Goal: Information Seeking & Learning: Learn about a topic

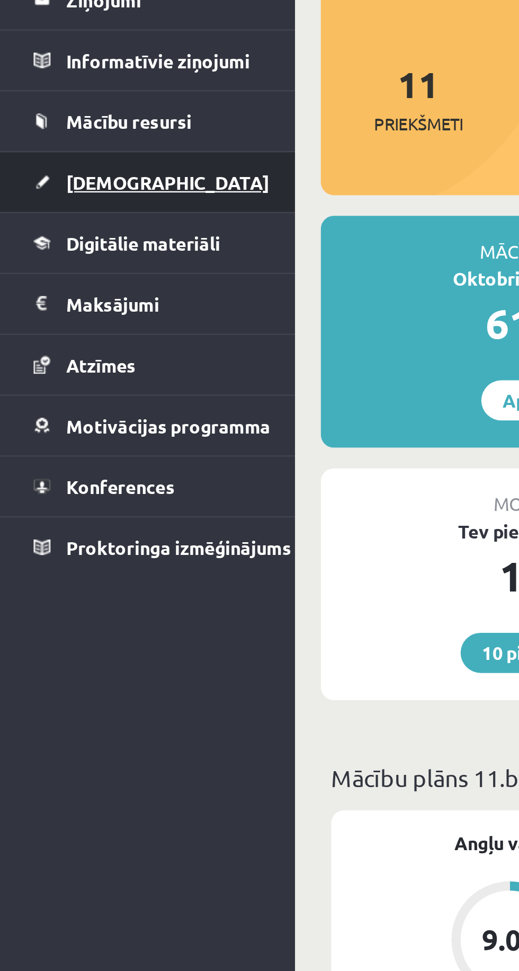
click at [60, 194] on link "[DEMOGRAPHIC_DATA]" at bounding box center [61, 193] width 94 height 24
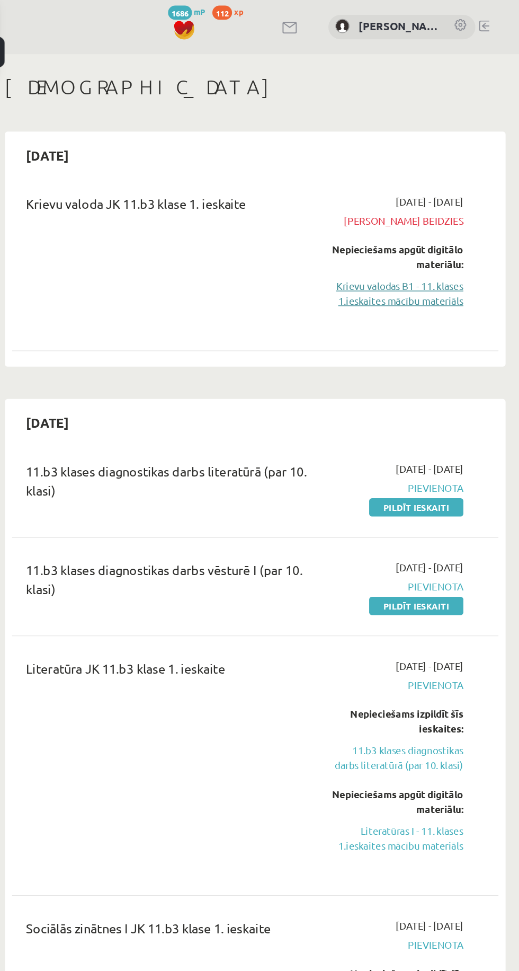
click at [430, 223] on link "Krievu valodas B1 - 11. klases 1.ieskaites mācību materiāls" at bounding box center [427, 221] width 99 height 22
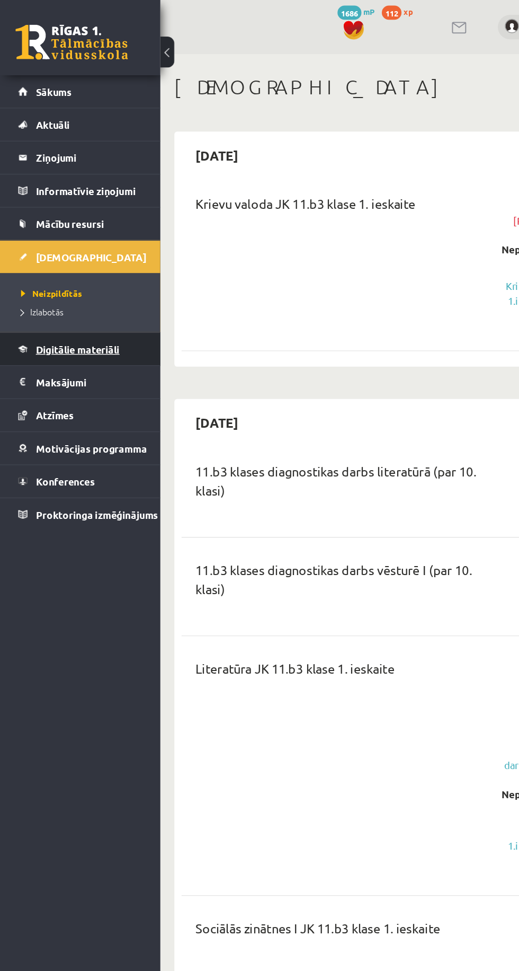
click at [99, 259] on link "Digitālie materiāli" at bounding box center [61, 263] width 94 height 24
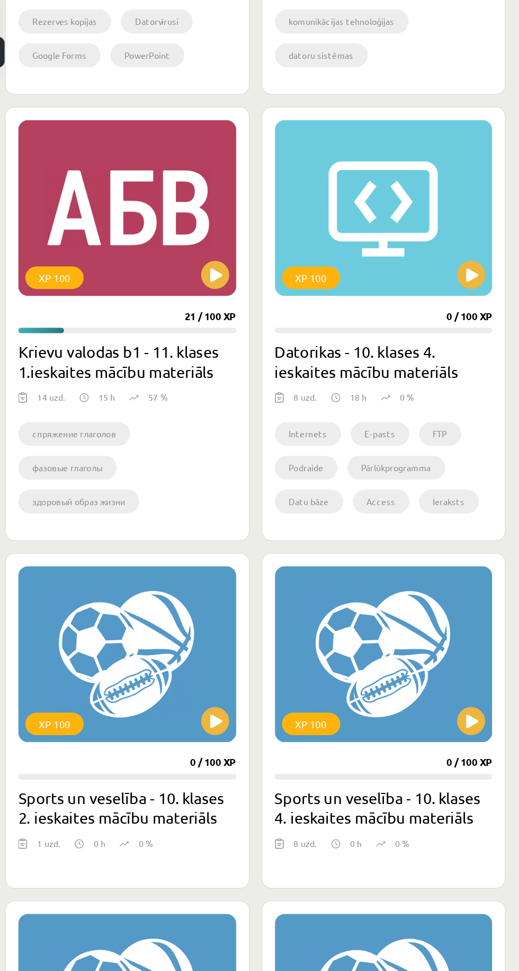
scroll to position [552, 0]
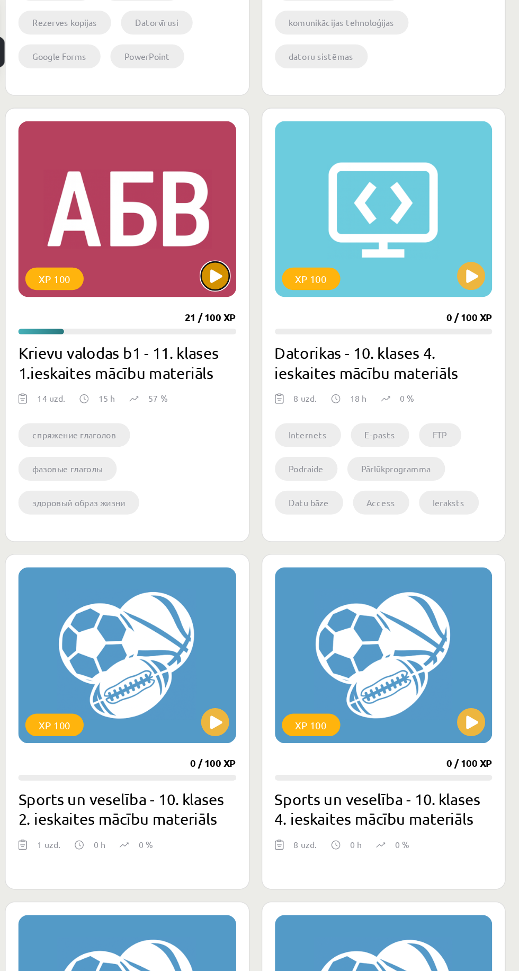
click at [283, 204] on button at bounding box center [289, 207] width 21 height 21
